Goal: Transaction & Acquisition: Book appointment/travel/reservation

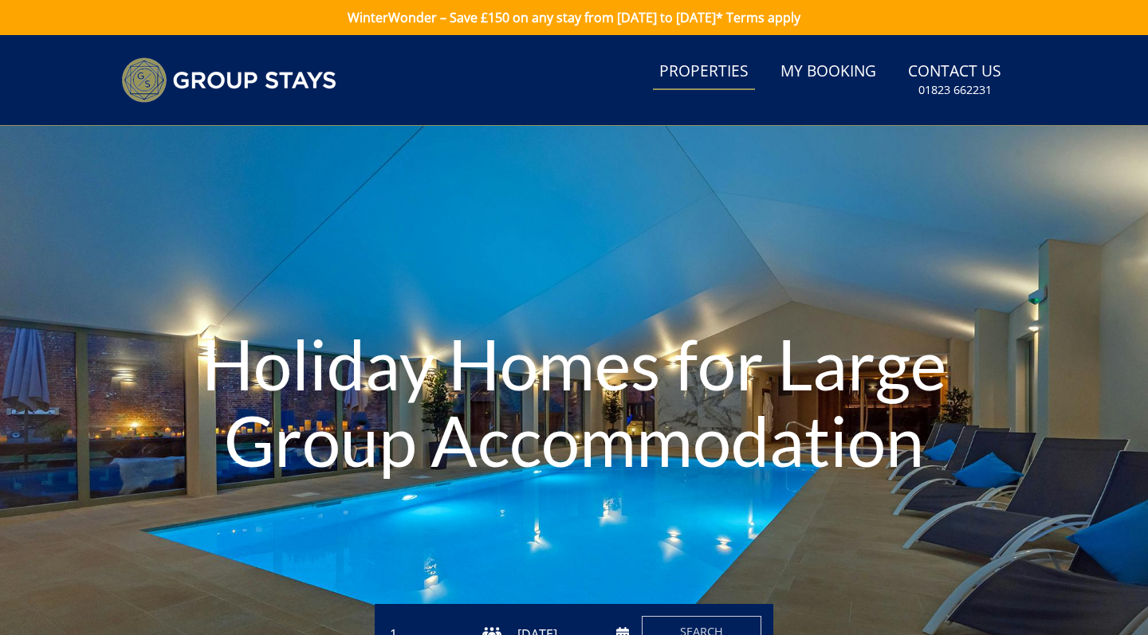
click at [713, 77] on link "Properties" at bounding box center [704, 72] width 102 height 36
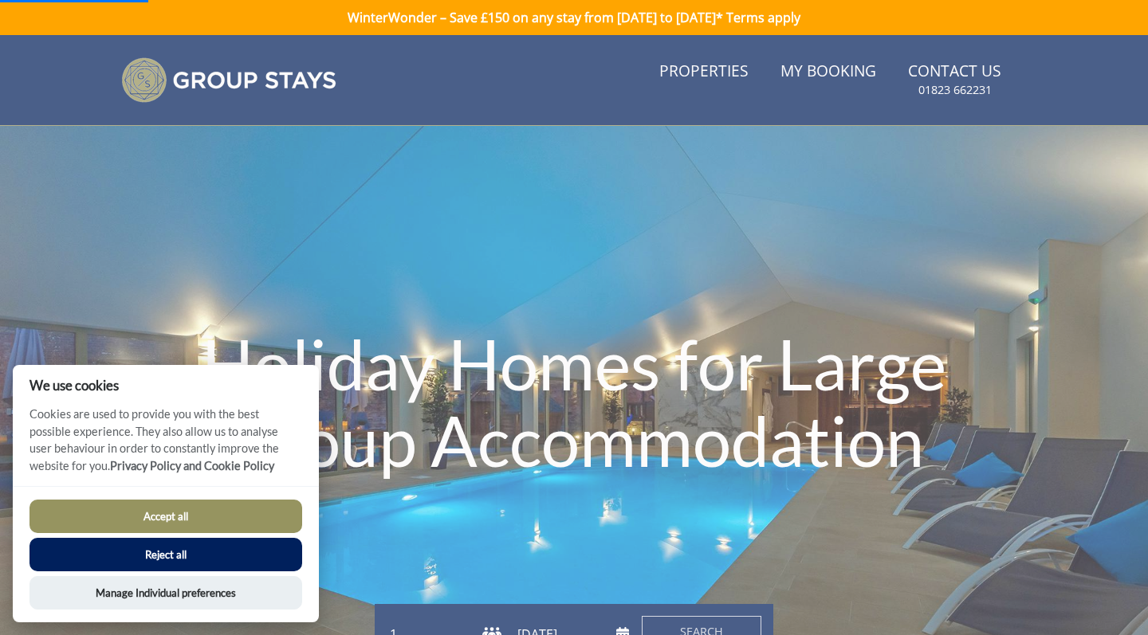
click at [292, 512] on button "Accept all" at bounding box center [165, 516] width 273 height 33
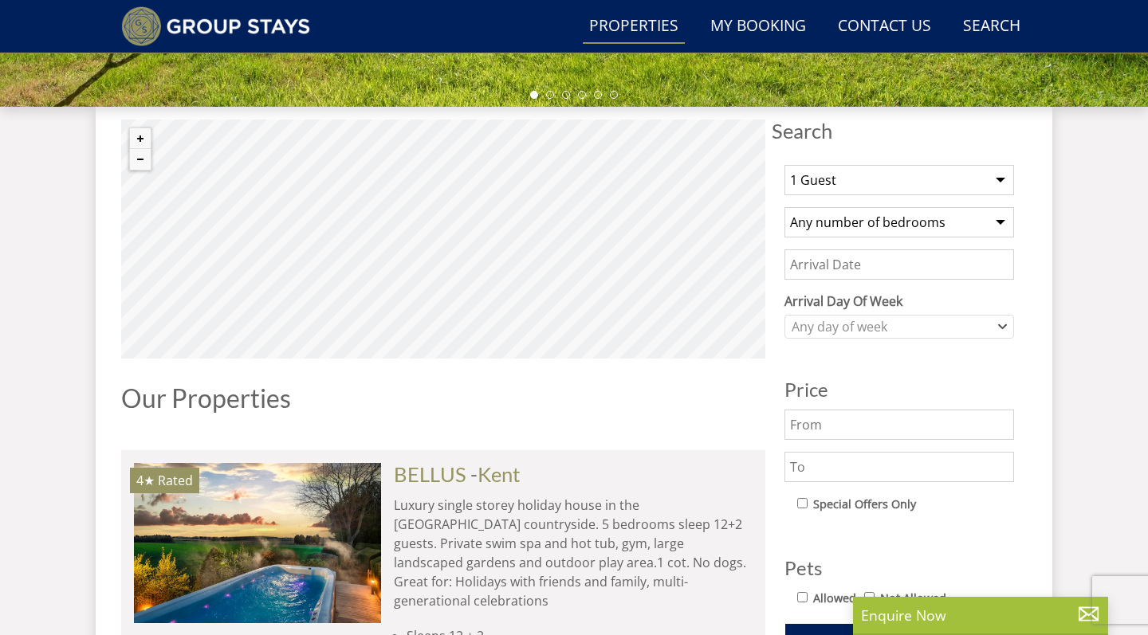
scroll to position [512, 0]
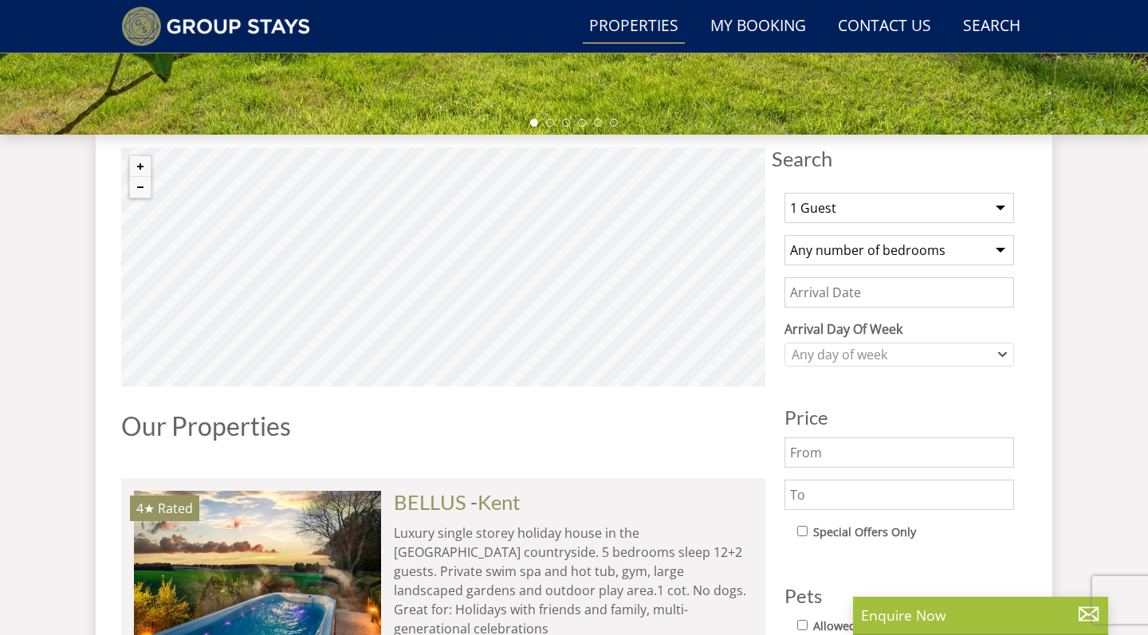
select select "15"
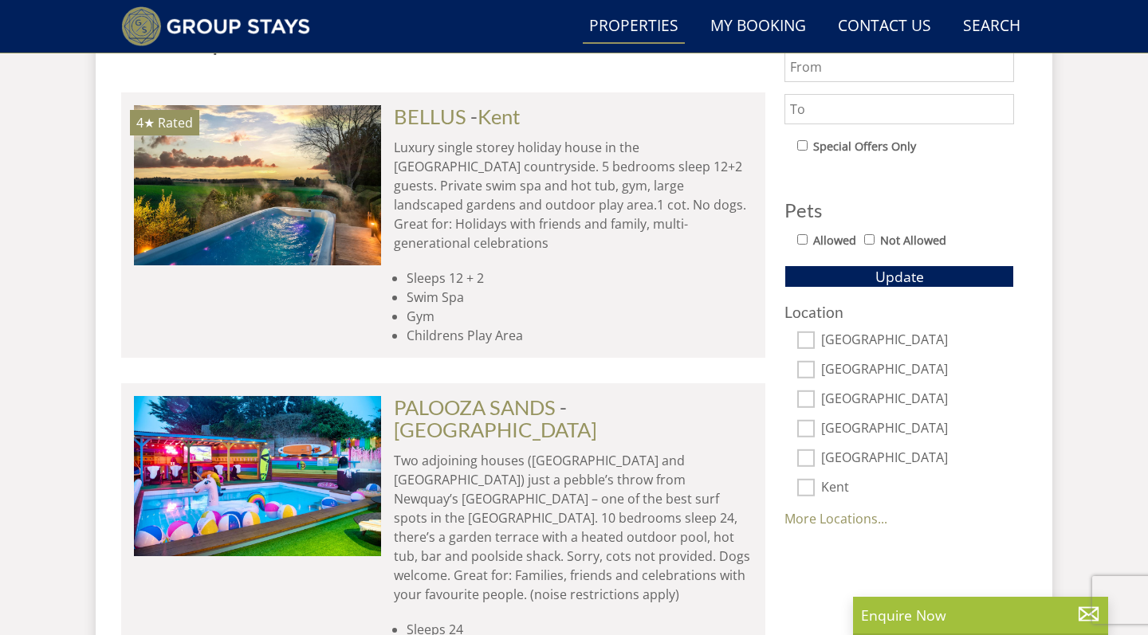
scroll to position [898, 0]
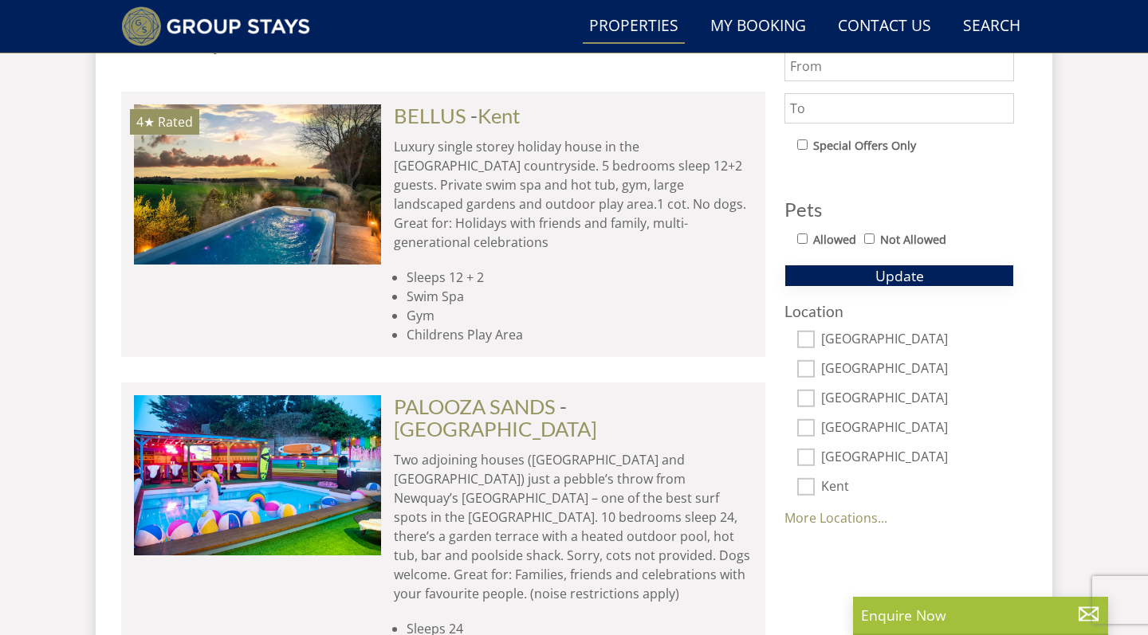
click at [865, 280] on button "Update" at bounding box center [899, 276] width 230 height 22
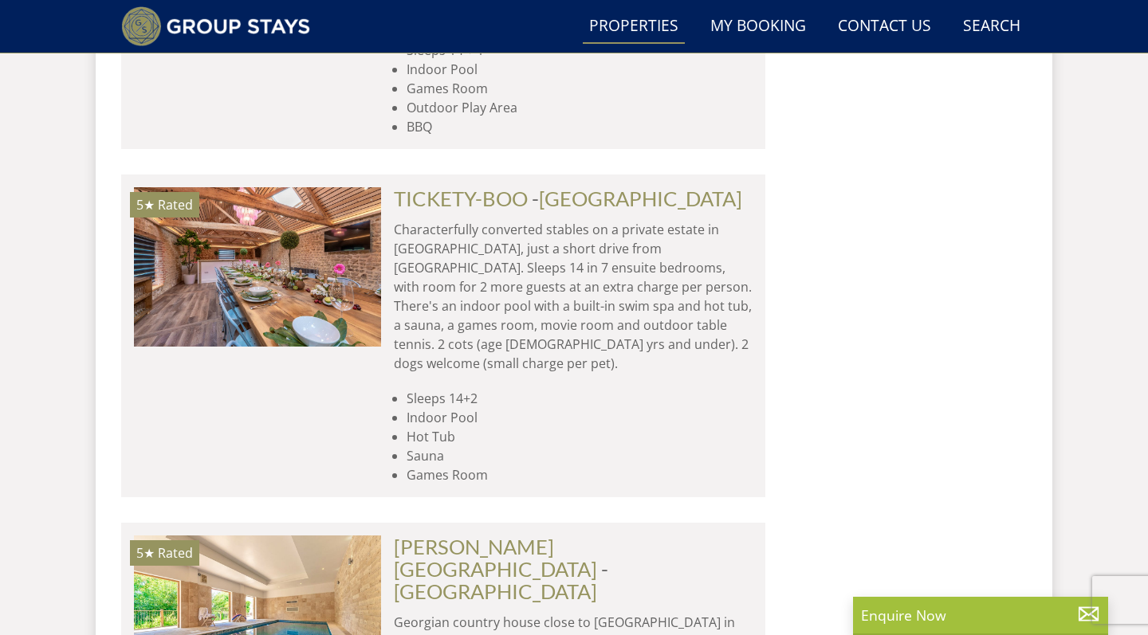
scroll to position [1838, 0]
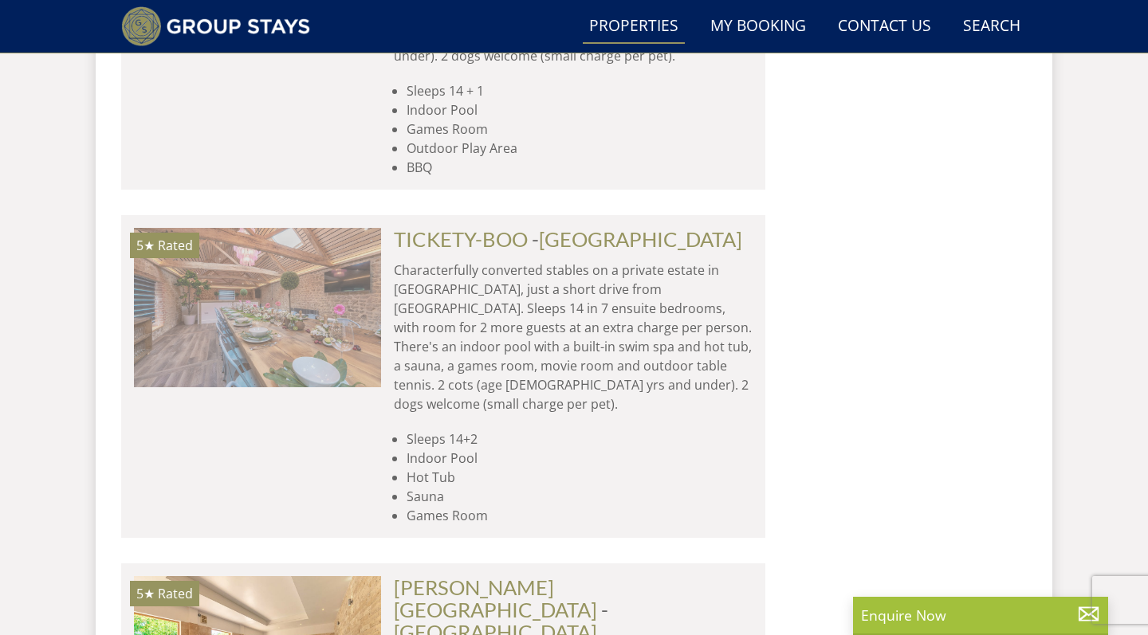
click at [281, 256] on img at bounding box center [257, 307] width 247 height 159
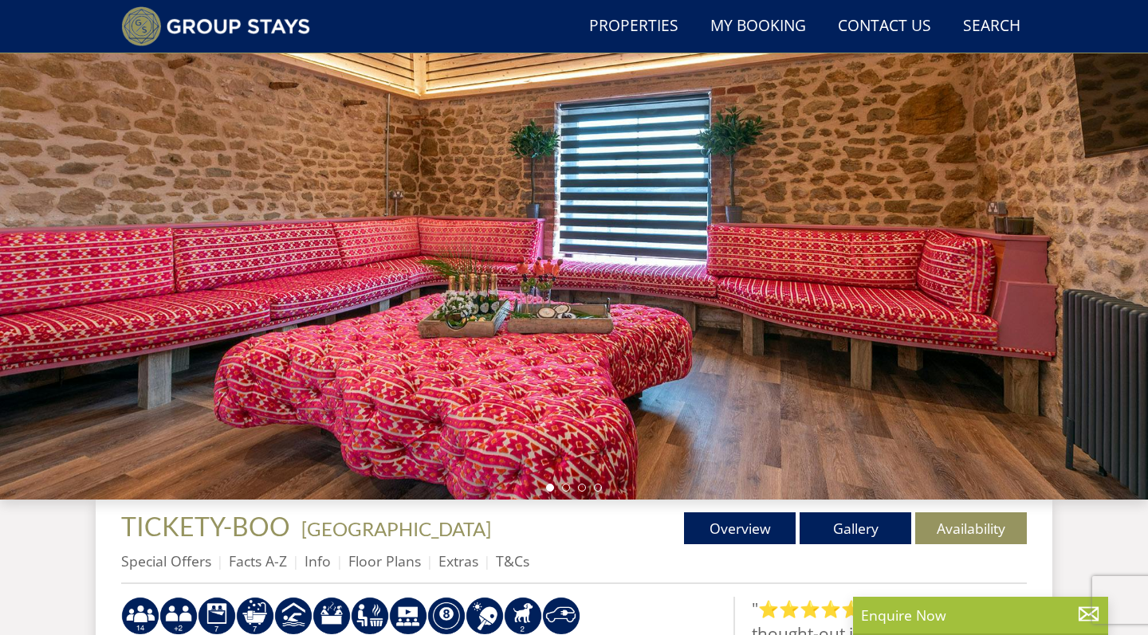
scroll to position [97, 0]
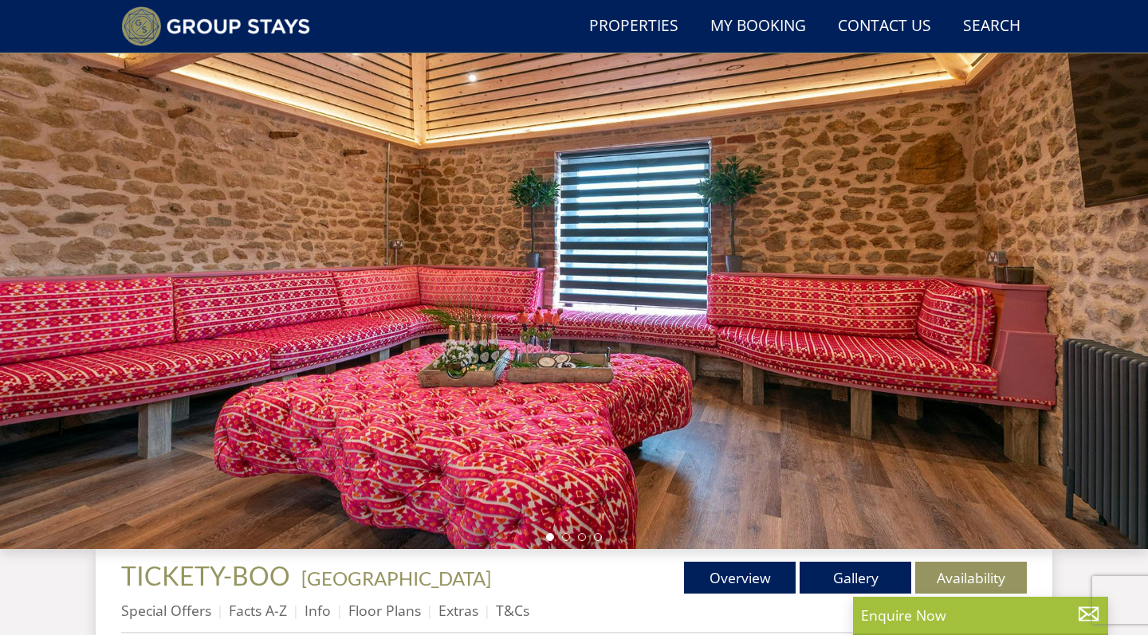
click at [1001, 235] on div at bounding box center [574, 270] width 1148 height 558
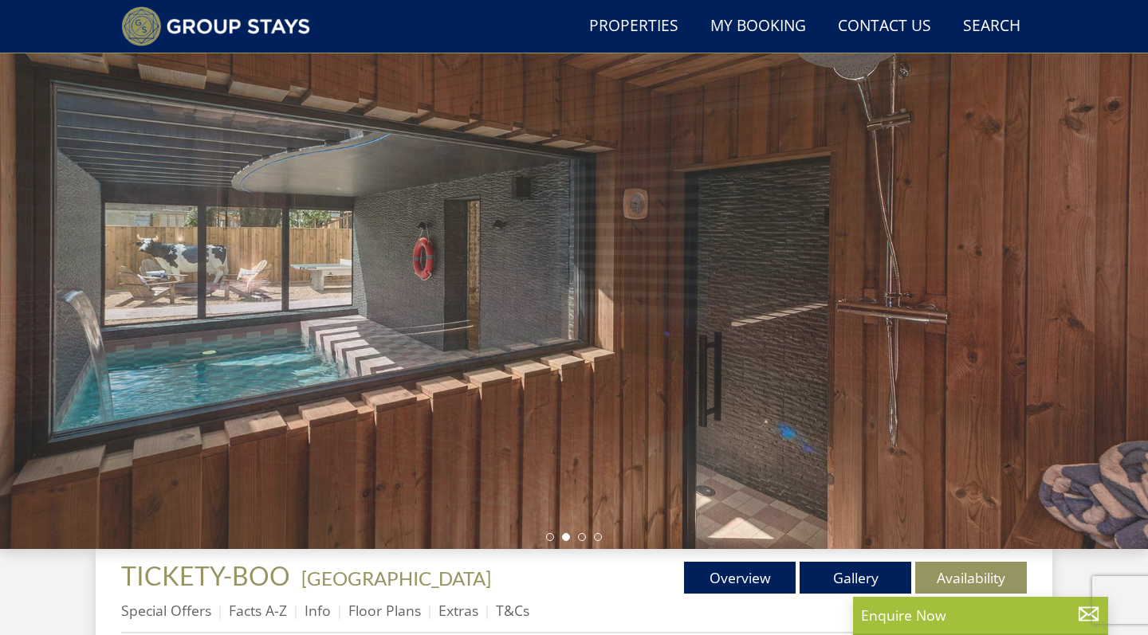
click at [567, 537] on li at bounding box center [566, 537] width 8 height 8
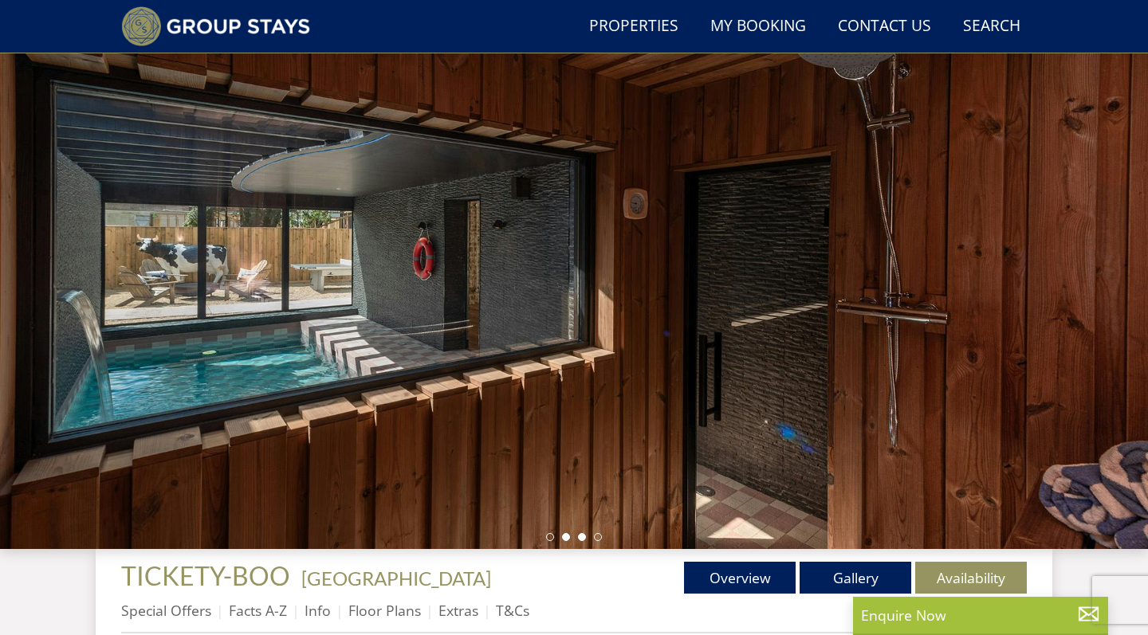
click at [583, 539] on li at bounding box center [582, 537] width 8 height 8
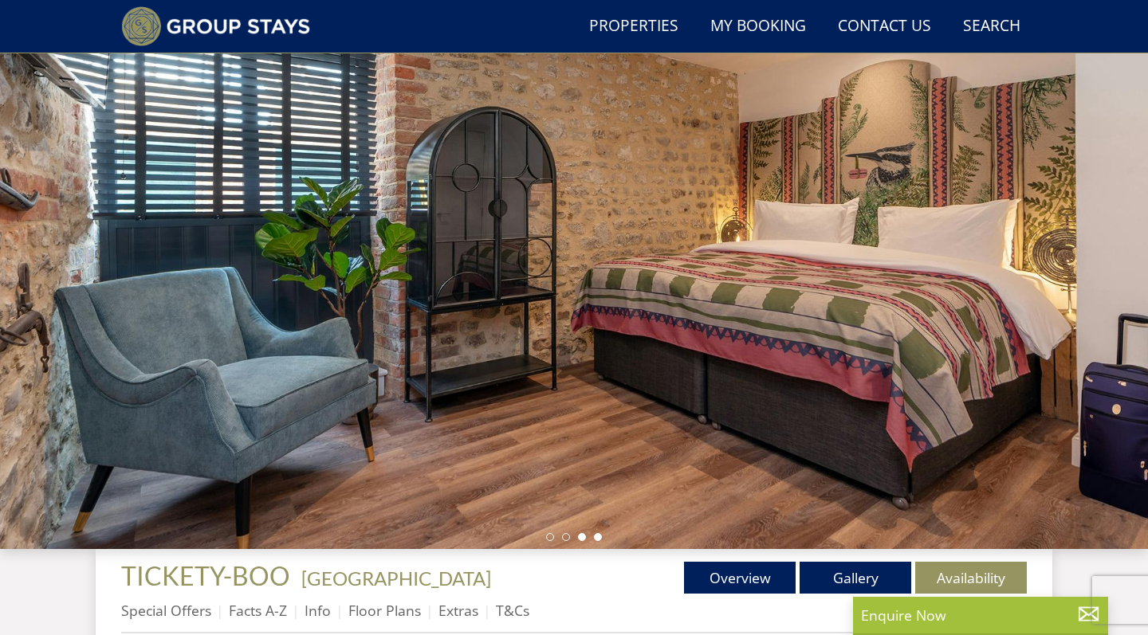
click at [597, 539] on li at bounding box center [598, 537] width 8 height 8
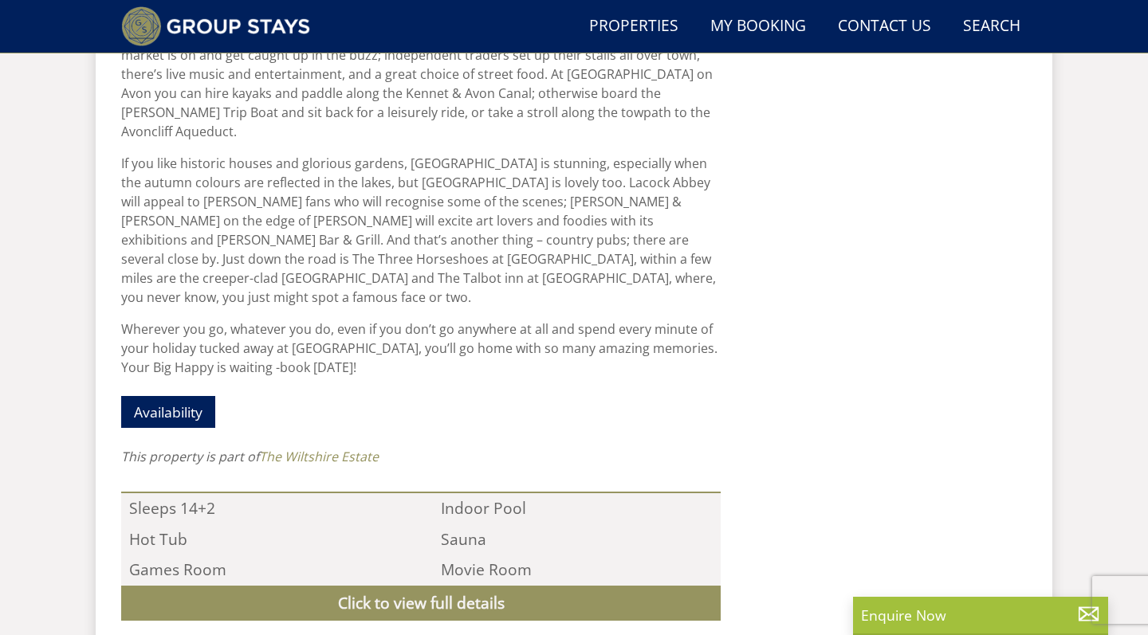
scroll to position [1341, 0]
